Goal: Task Accomplishment & Management: Manage account settings

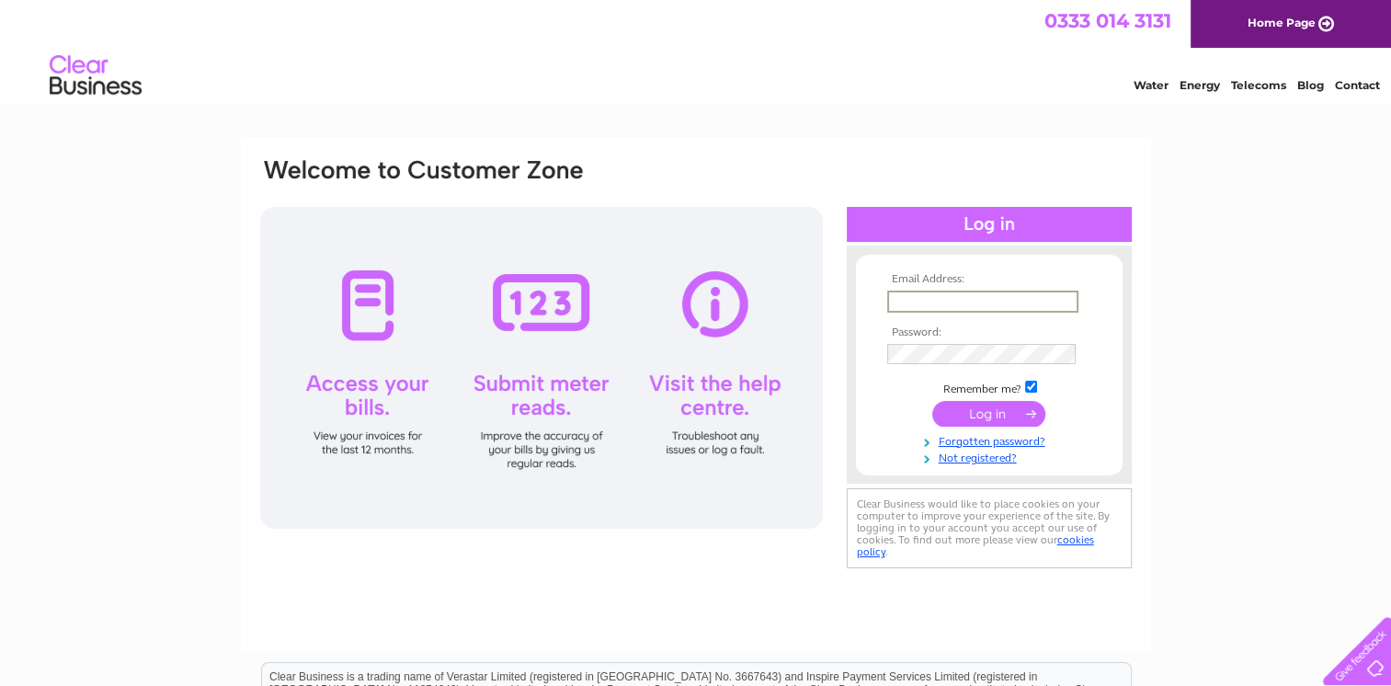
type input "[EMAIL_ADDRESS][DOMAIN_NAME]"
click at [1011, 406] on input "submit" at bounding box center [988, 412] width 113 height 26
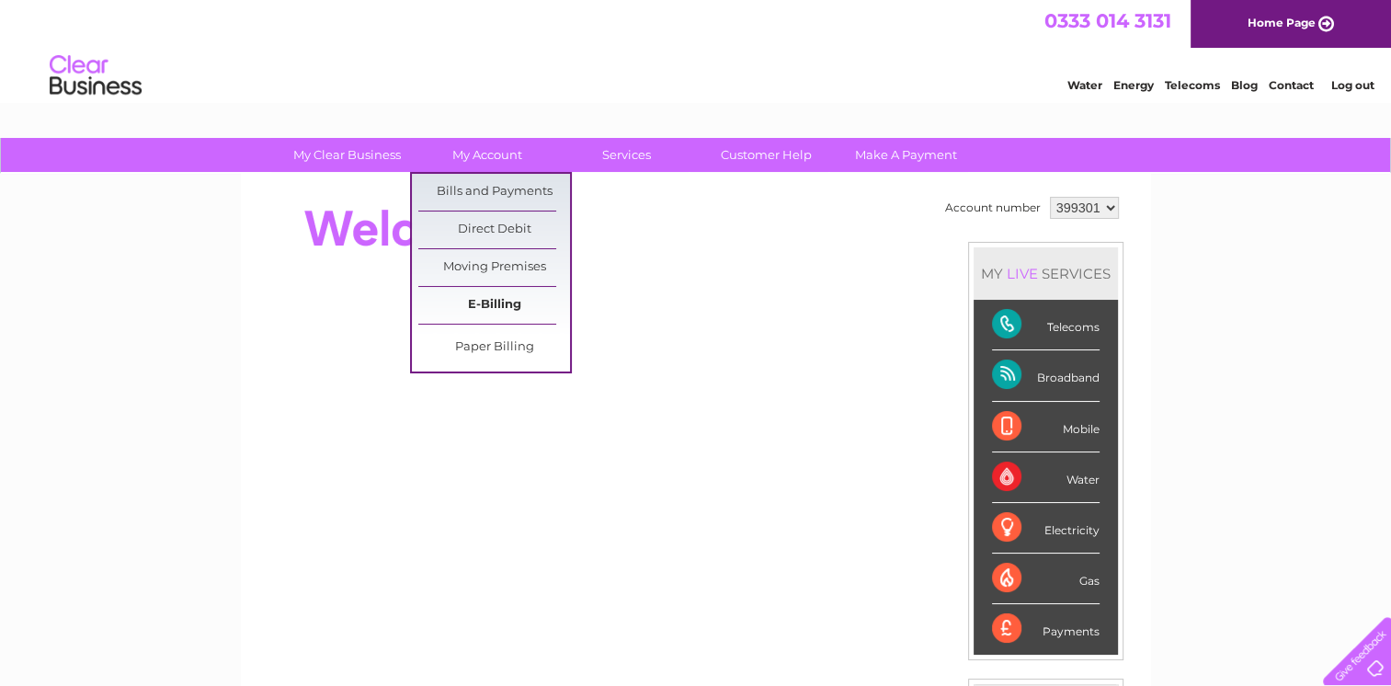
click at [495, 297] on link "E-Billing" at bounding box center [494, 305] width 152 height 37
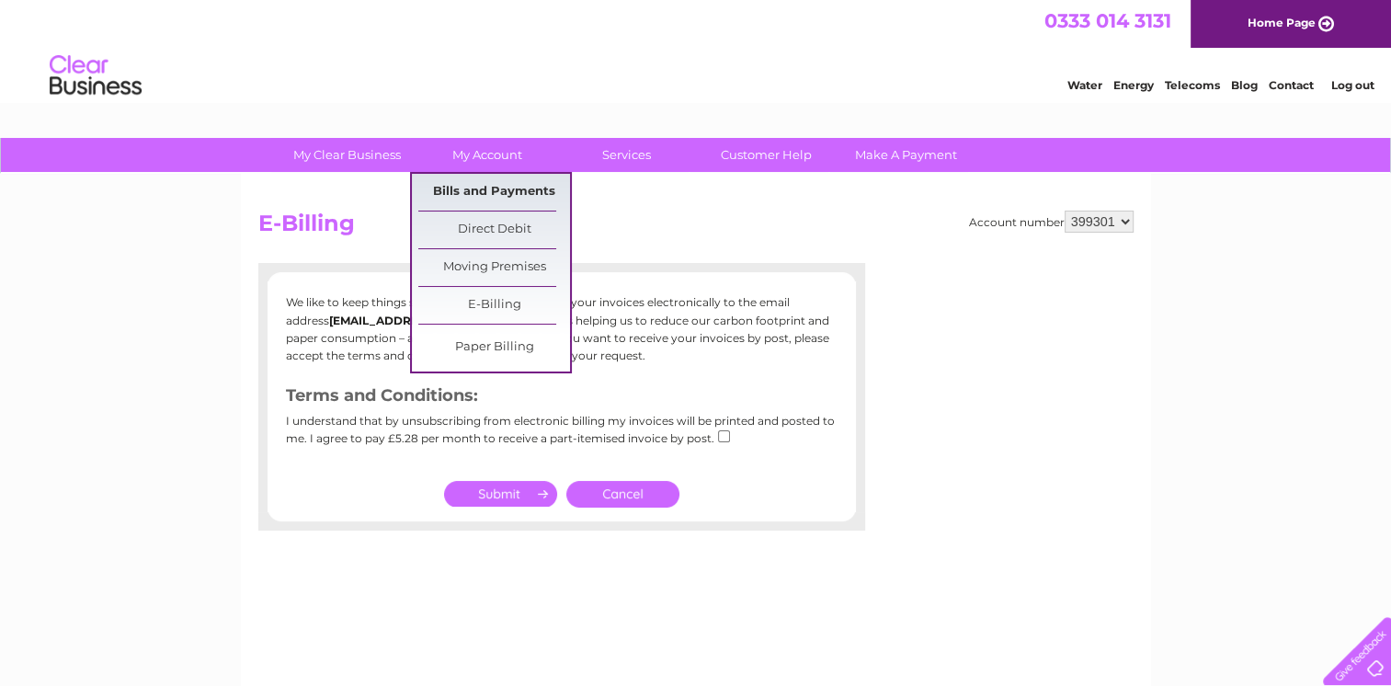
click at [460, 189] on link "Bills and Payments" at bounding box center [494, 192] width 152 height 37
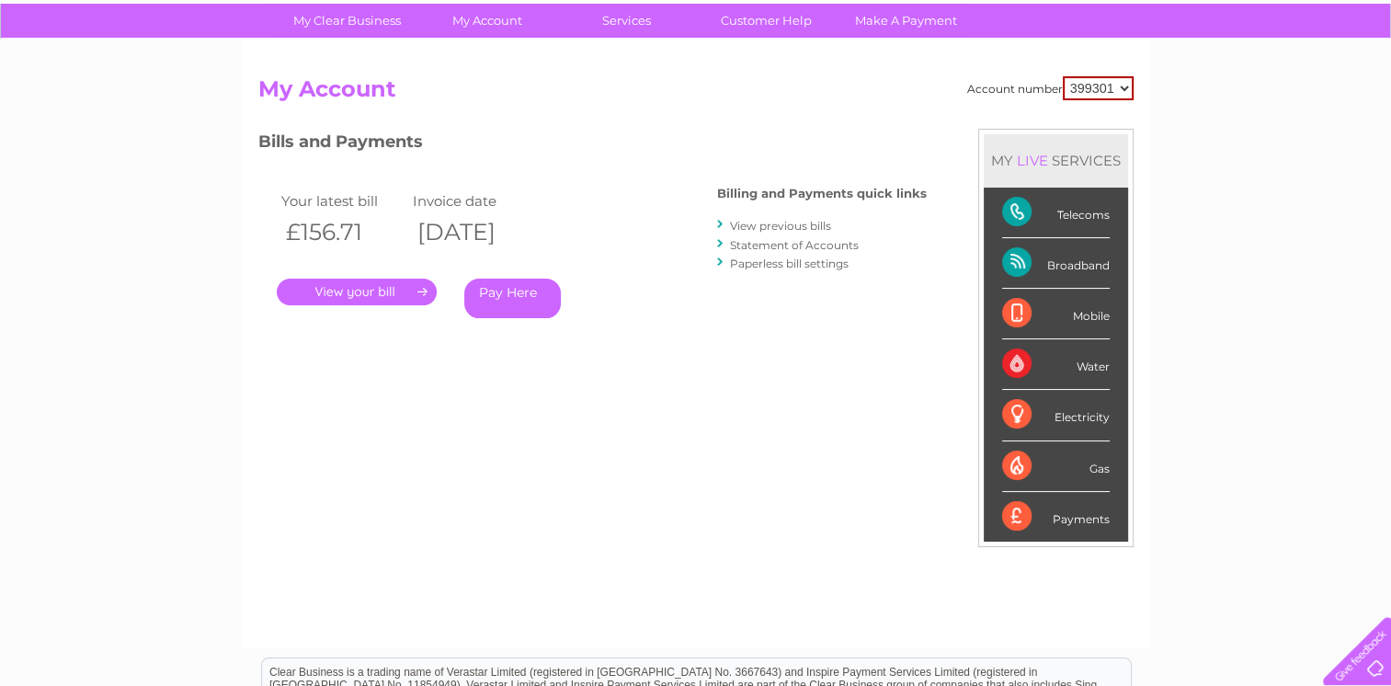
scroll to position [132, 0]
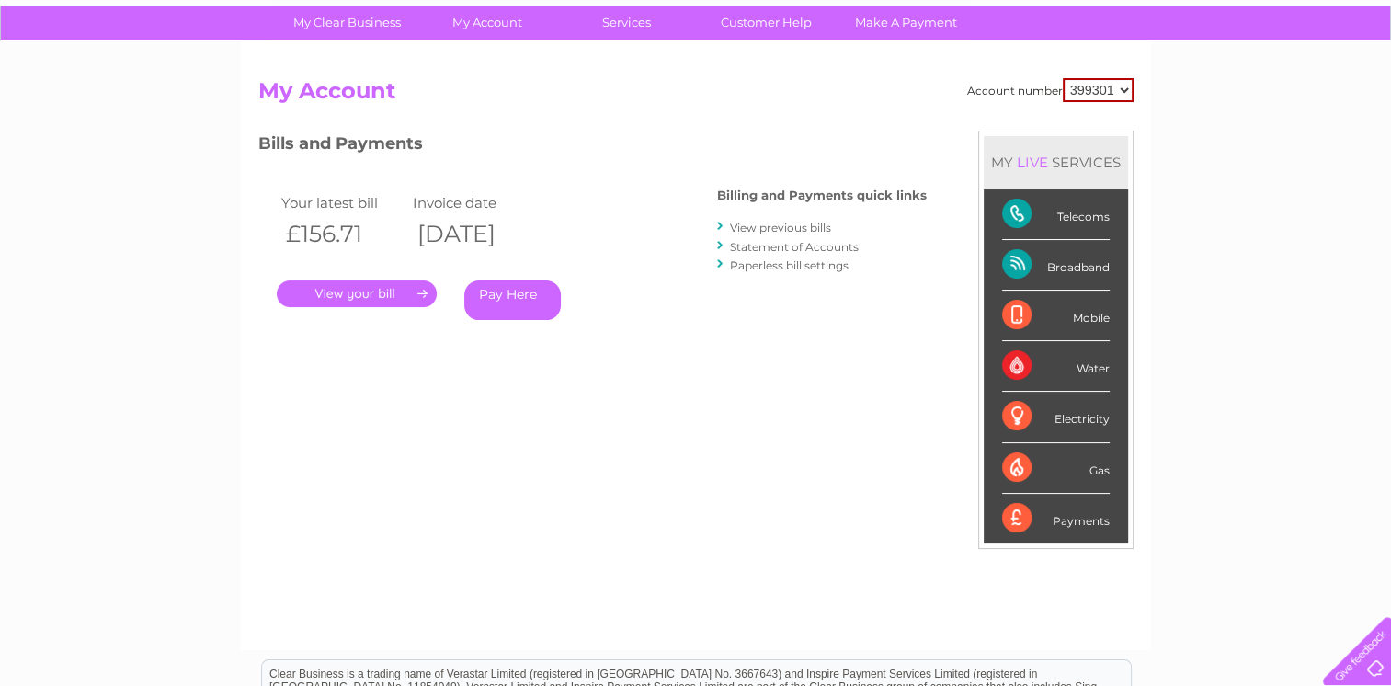
click at [412, 285] on link "." at bounding box center [357, 293] width 160 height 27
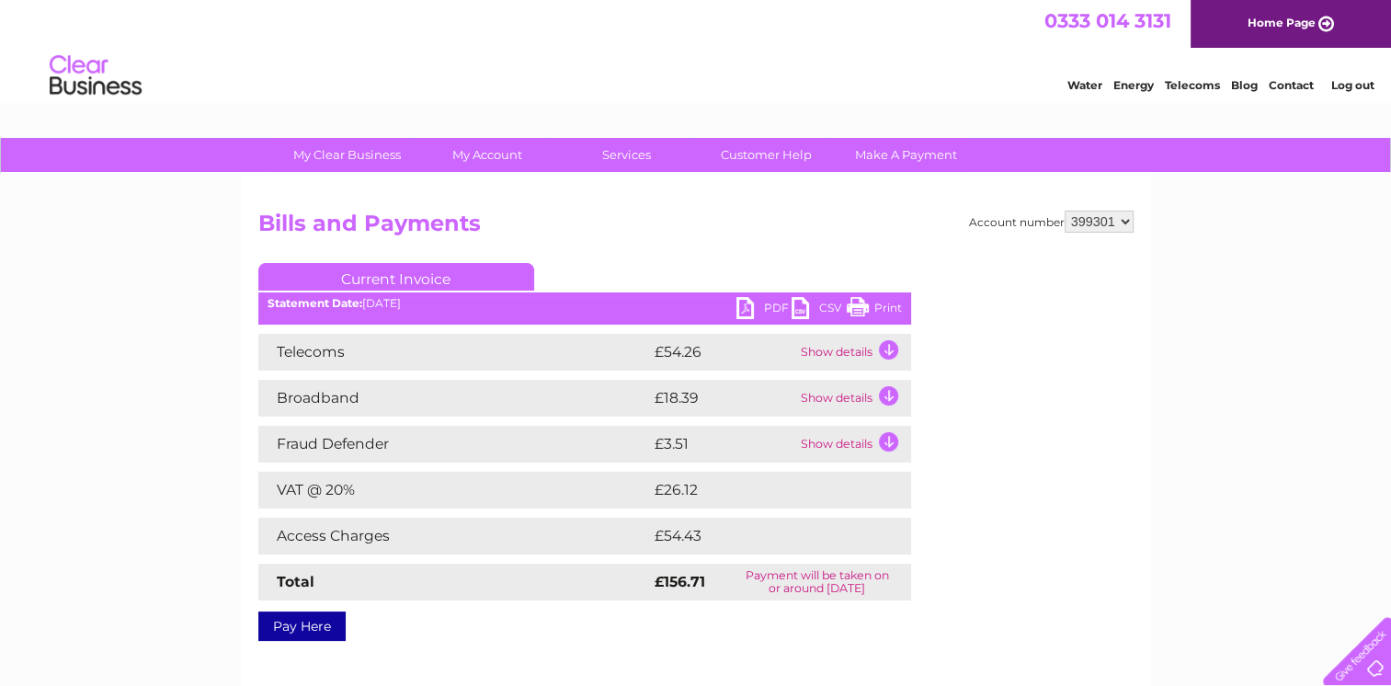
click at [774, 312] on link "PDF" at bounding box center [763, 310] width 55 height 27
click at [891, 310] on link "Print" at bounding box center [873, 310] width 55 height 27
